Goal: Task Accomplishment & Management: Complete application form

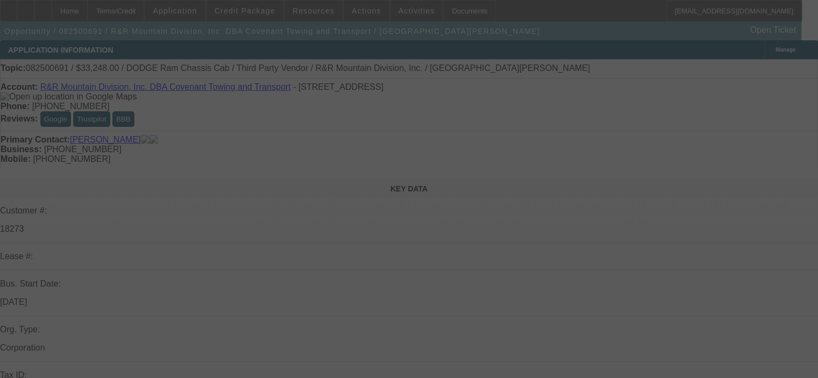
select select "0"
select select "6"
select select "0"
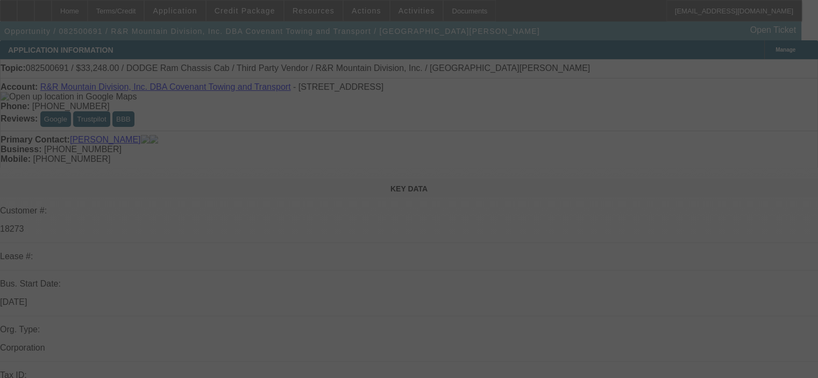
select select "0"
select select "6"
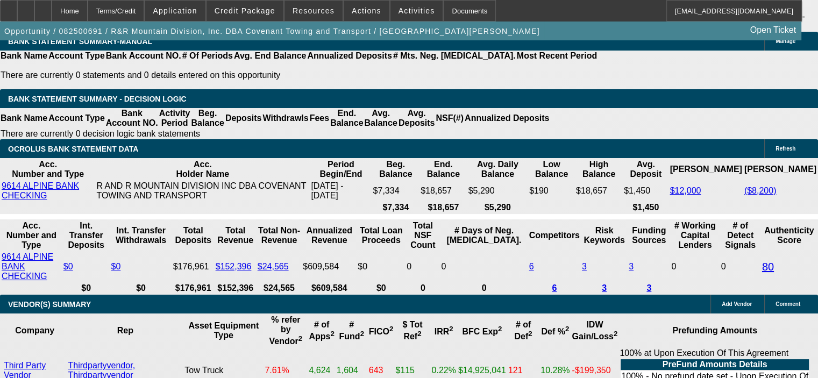
scroll to position [2311, 0]
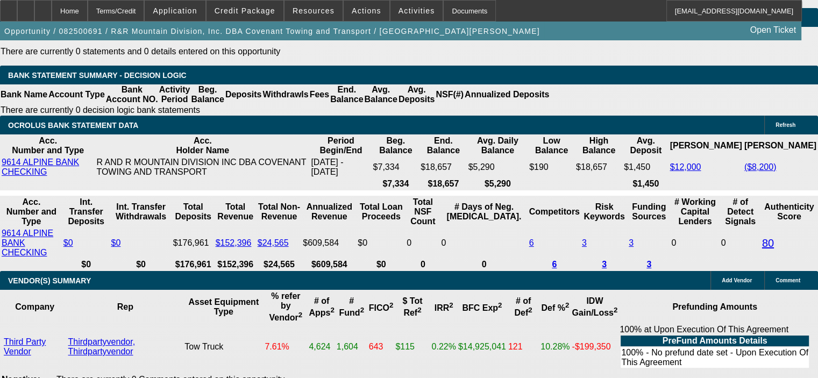
drag, startPoint x: 210, startPoint y: 161, endPoint x: 232, endPoint y: 162, distance: 21.5
type input "1"
type input "UNKNOWN"
type input "18"
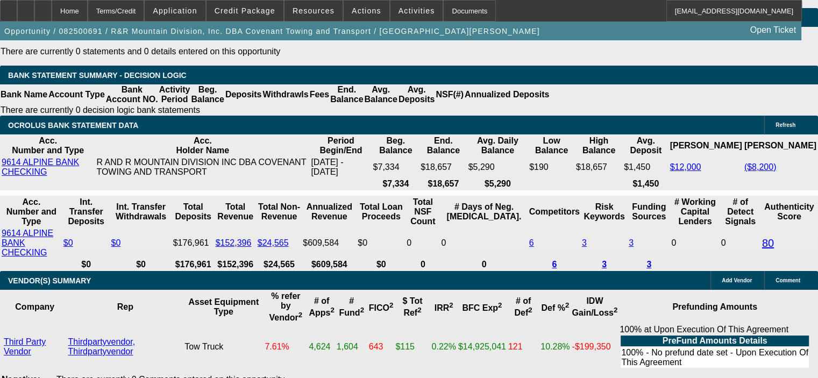
type input "$1,201.99"
type input "1"
type input "$937.86"
type input "17."
type input "$1,185.38"
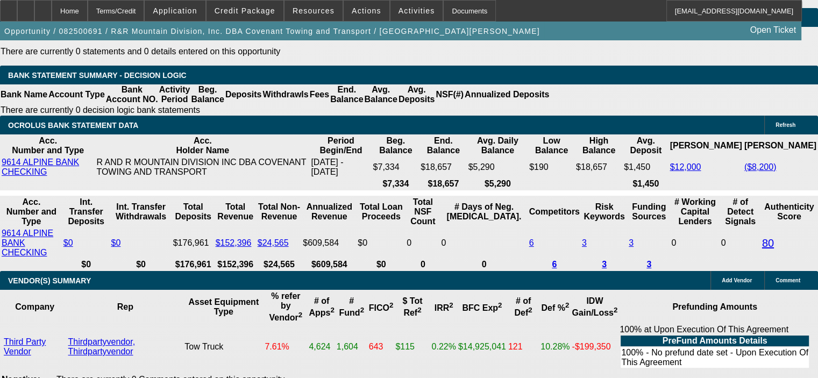
type input "17.9"
type input "$1,200.33"
type input "17."
type input "$1,185.38"
type input "17.8"
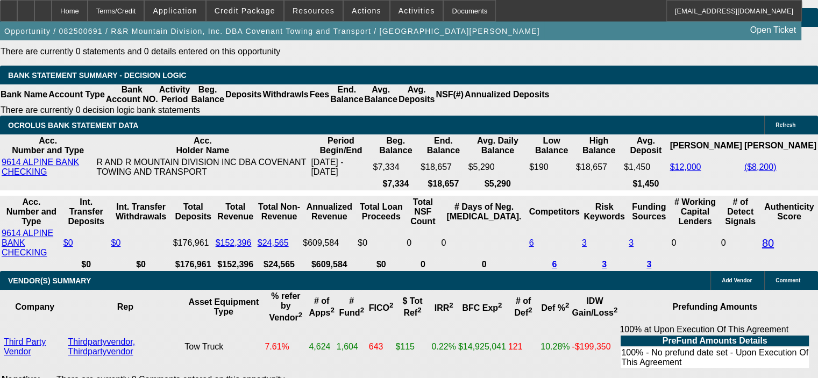
type input "$1,198.66"
type input "17.8"
click at [183, 44] on span "button" at bounding box center [272, 31] width 544 height 26
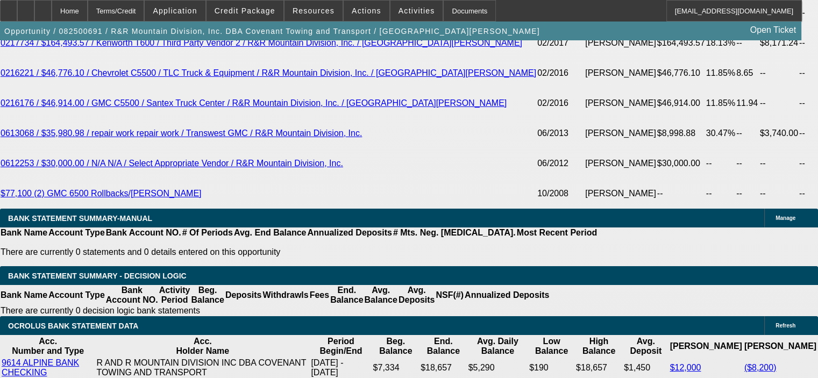
scroll to position [2043, 0]
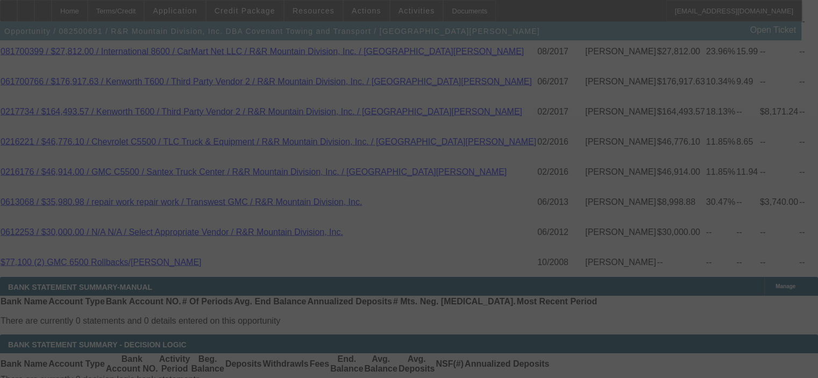
select select "0"
select select "6"
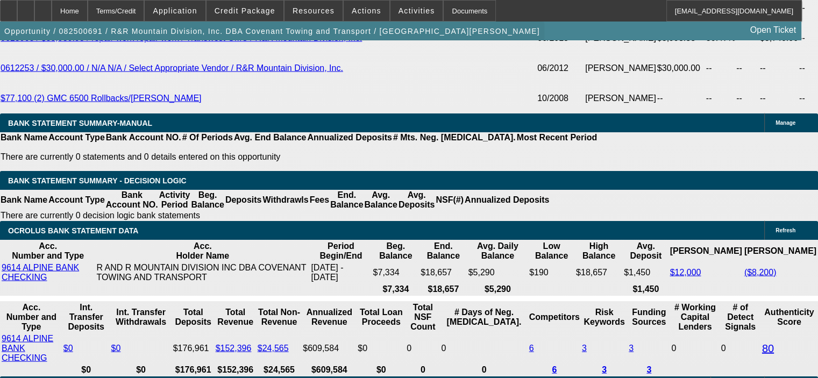
scroll to position [2187, 0]
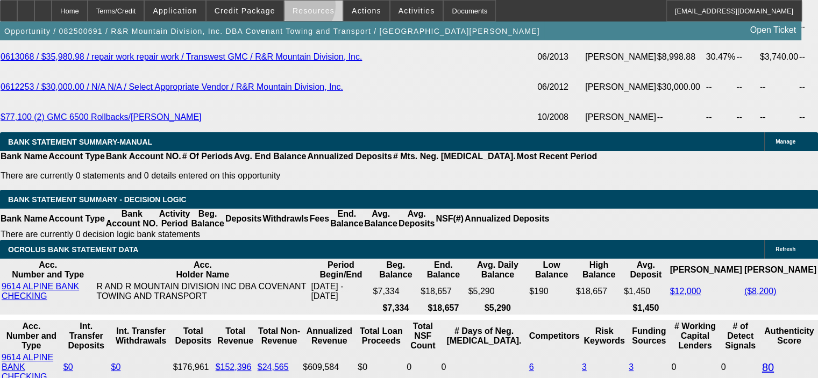
click at [304, 8] on span "Resources" at bounding box center [313, 10] width 42 height 9
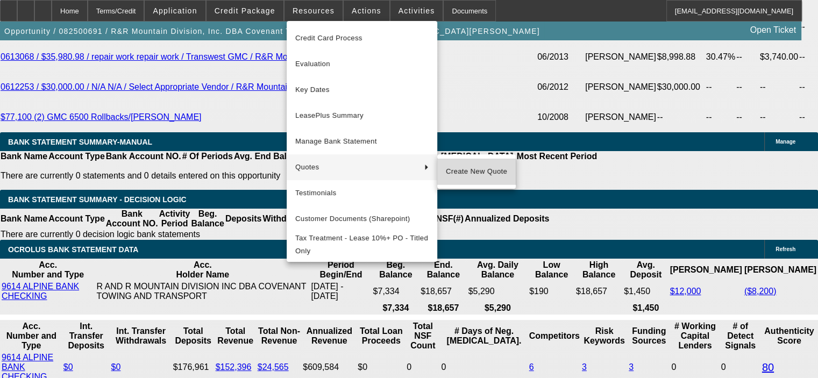
click at [471, 176] on span "Create New Quote" at bounding box center [476, 171] width 61 height 13
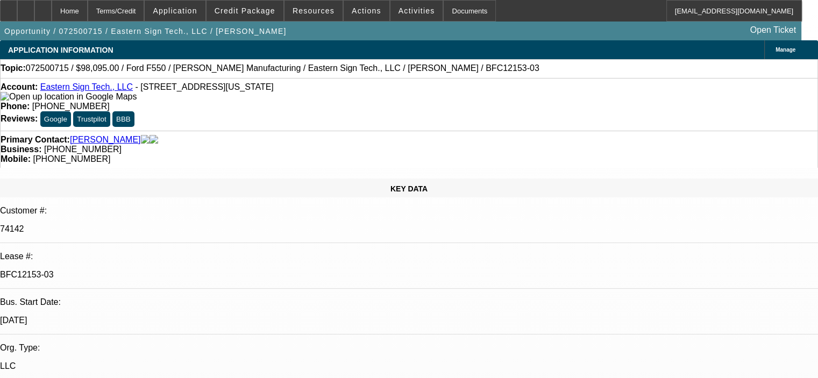
select select "0"
select select "6"
select select "0"
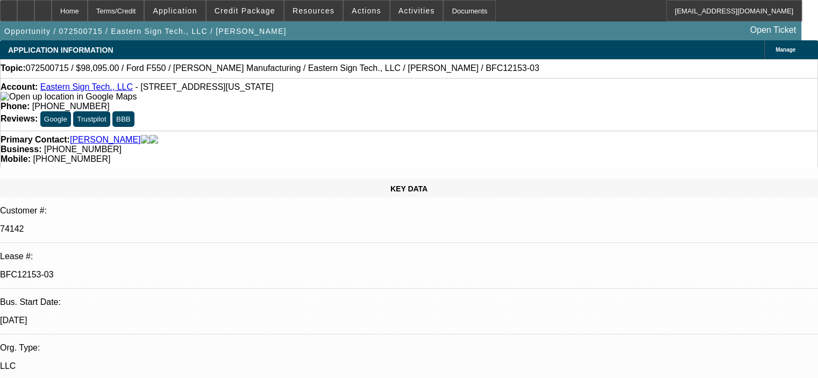
select select "0"
select select "6"
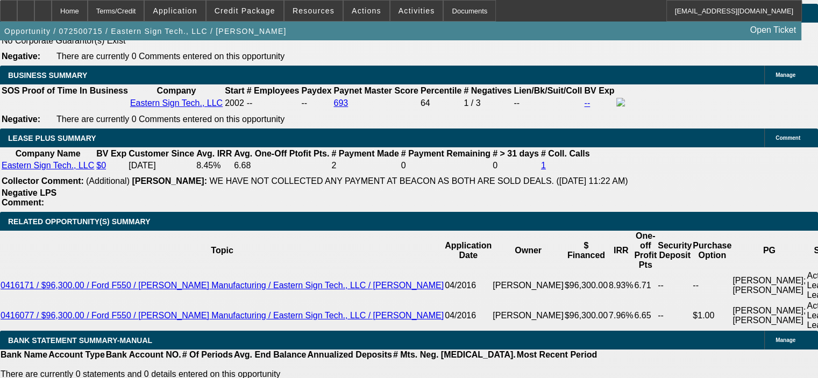
scroll to position [1776, 0]
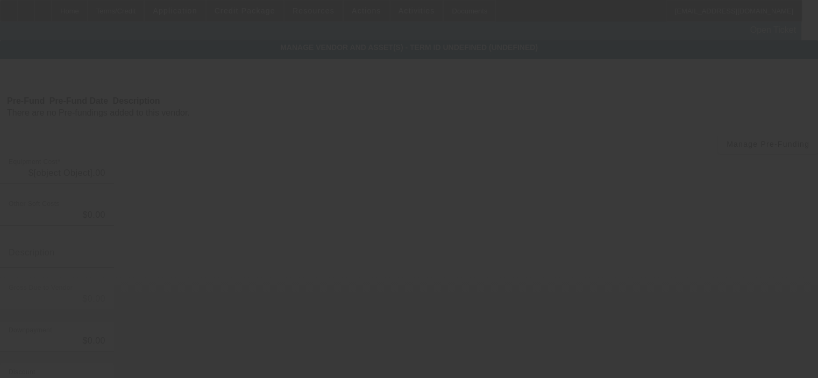
type input "$6,095.00"
type input "NJ sales tax @ 6.625%"
type input "$6,095.00"
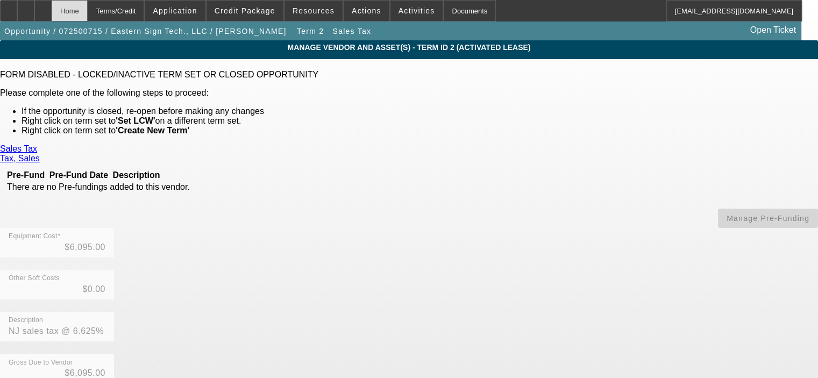
click at [88, 10] on div "Home" at bounding box center [70, 11] width 36 height 22
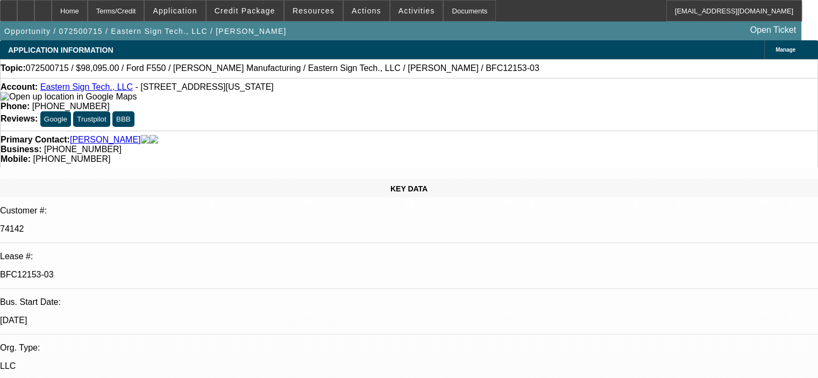
select select "0"
select select "6"
select select "0"
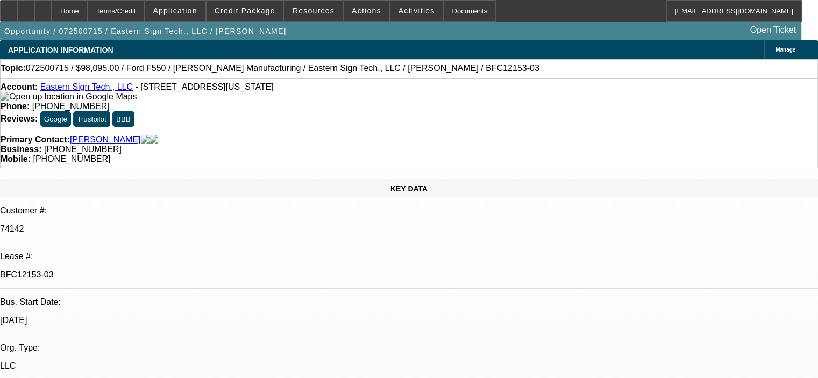
select select "0"
select select "6"
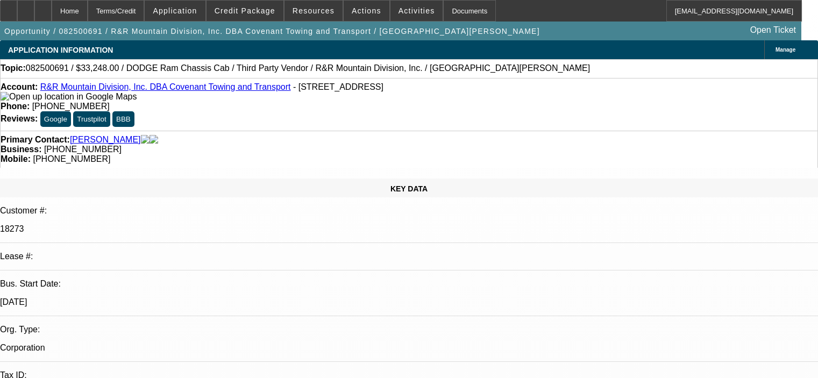
select select "0"
select select "6"
select select "0"
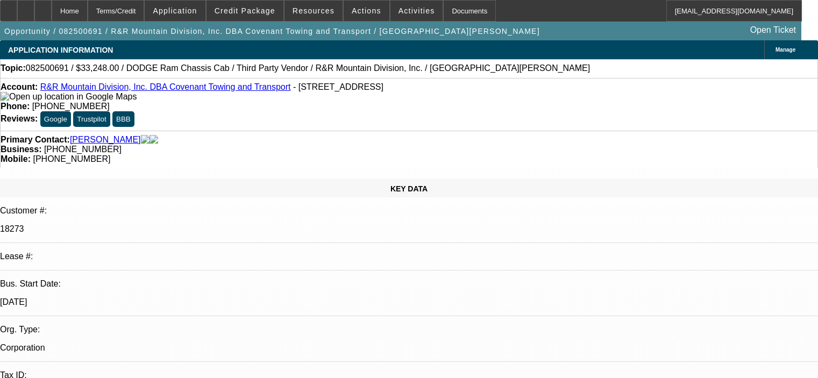
select select "0"
select select "6"
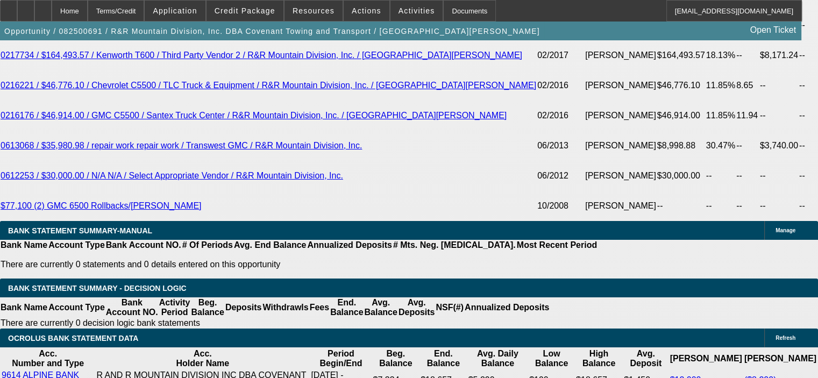
scroll to position [2080, 0]
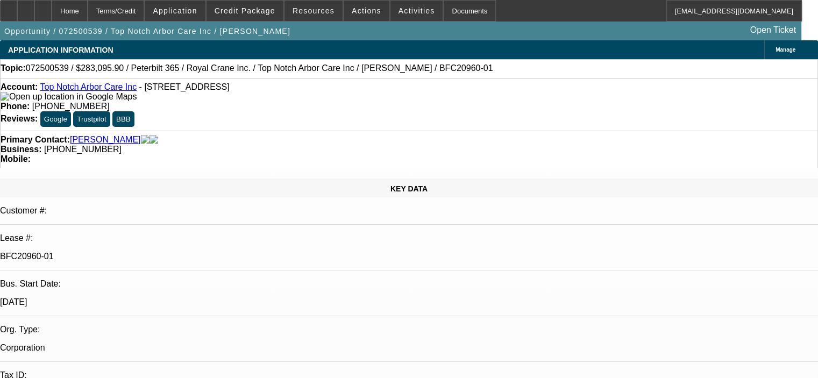
select select "0"
select select "2"
select select "0"
select select "6"
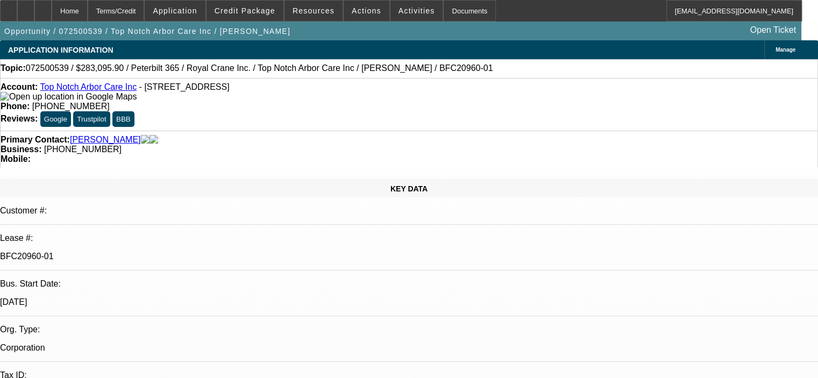
select select "0.15"
select select "2"
select select "0"
select select "6"
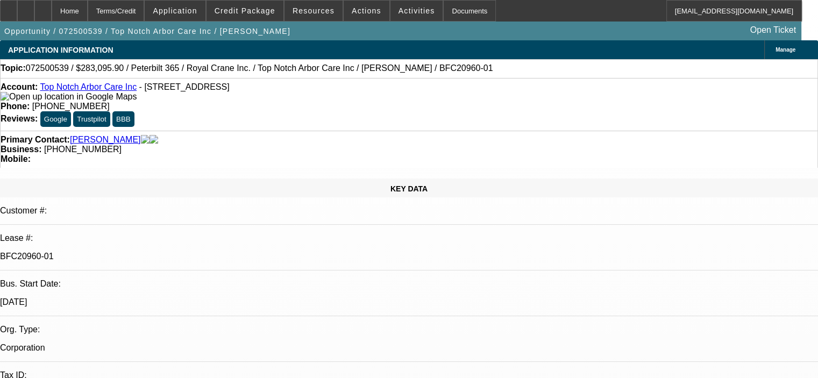
select select "0.15"
select select "2"
select select "0"
select select "6"
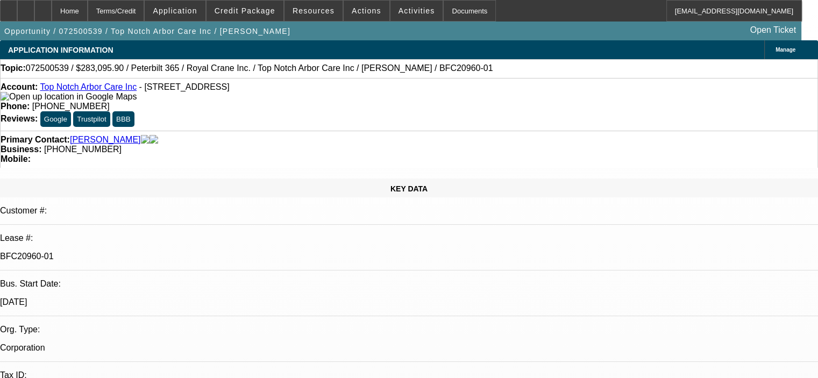
select select "0.15"
select select "2"
select select "0"
select select "6"
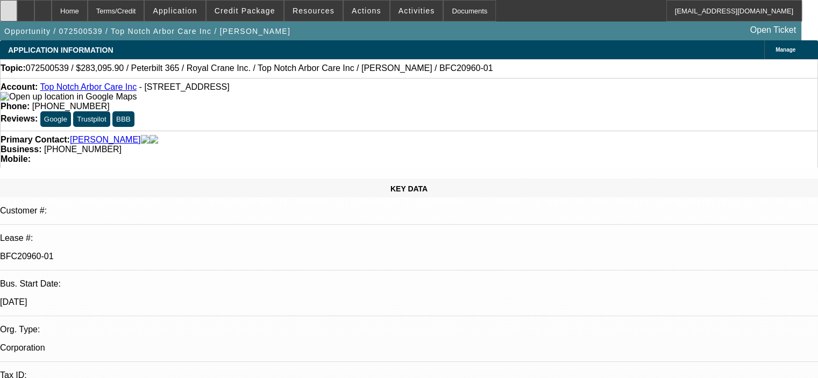
click at [17, 10] on div at bounding box center [8, 11] width 17 height 22
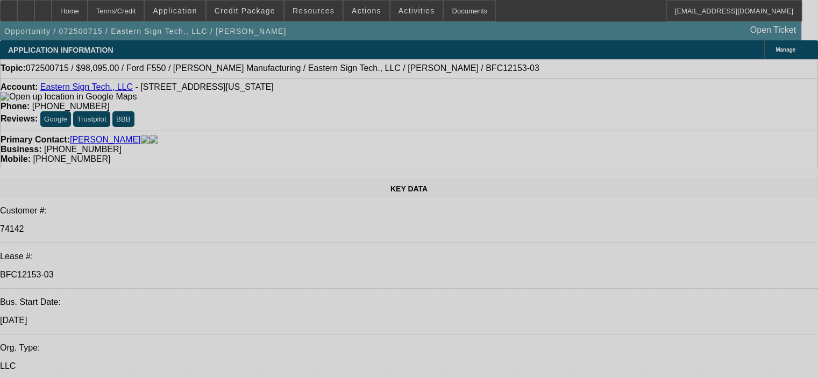
select select "0"
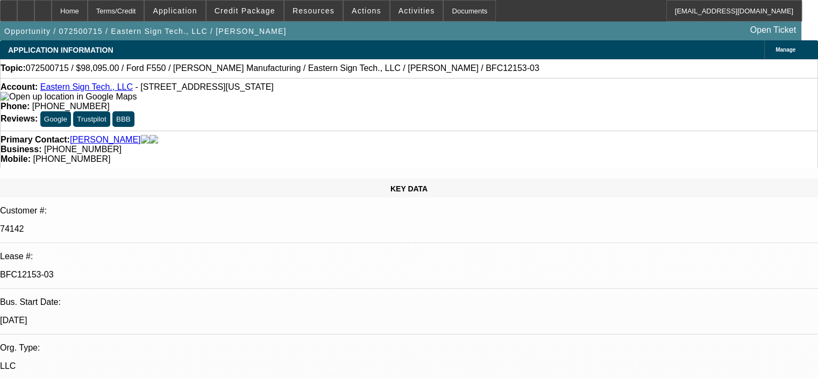
select select "0"
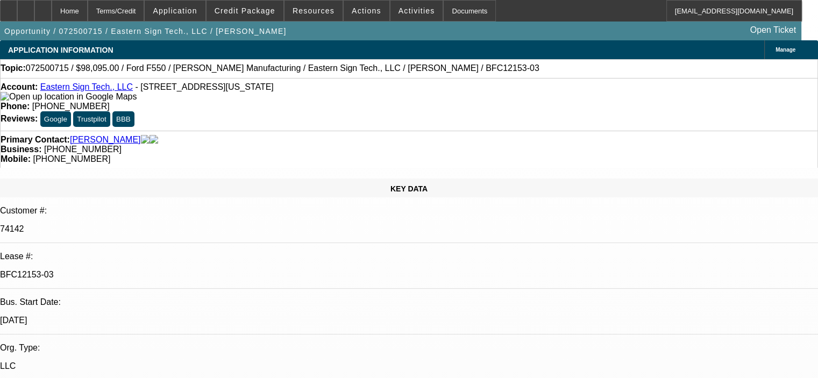
select select "1"
select select "6"
select select "1"
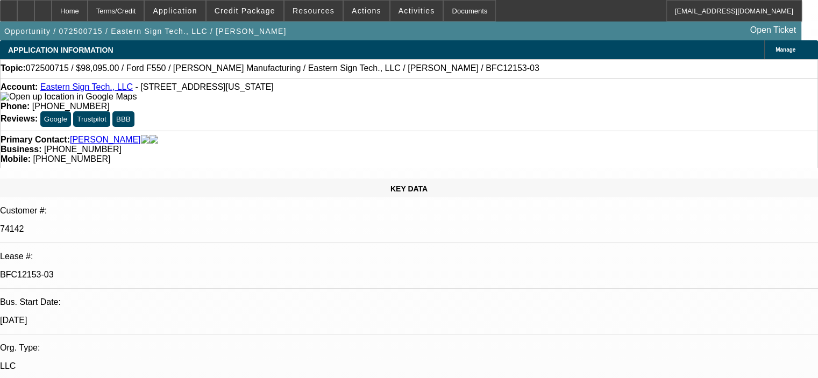
select select "6"
